Goal: Find specific page/section: Find specific page/section

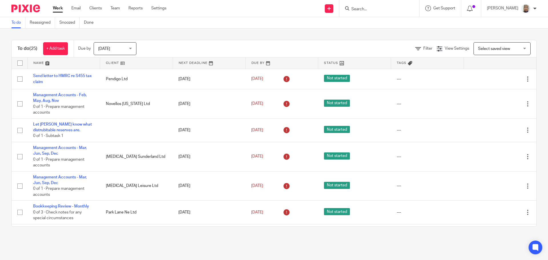
click at [389, 7] on input "Search" at bounding box center [376, 9] width 51 height 5
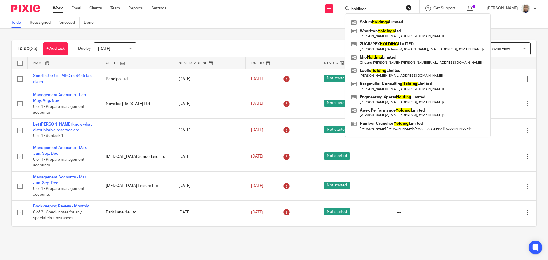
click button "submit" at bounding box center [0, 0] width 0 height 0
click at [387, 10] on input "holdings" at bounding box center [376, 9] width 51 height 5
click button "submit" at bounding box center [0, 0] width 0 height 0
click at [387, 10] on input "holdings" at bounding box center [376, 9] width 51 height 5
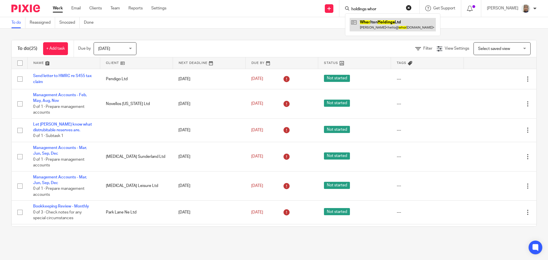
type input "holdings whor"
click at [395, 25] on link at bounding box center [393, 24] width 86 height 13
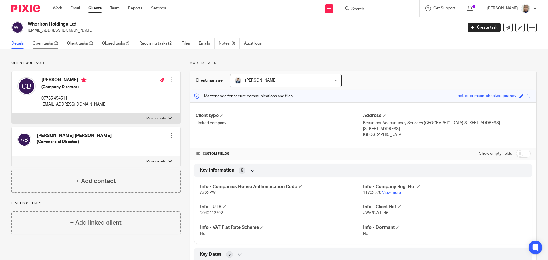
click at [57, 41] on link "Open tasks (3)" at bounding box center [48, 43] width 30 height 11
